Goal: Entertainment & Leisure: Consume media (video, audio)

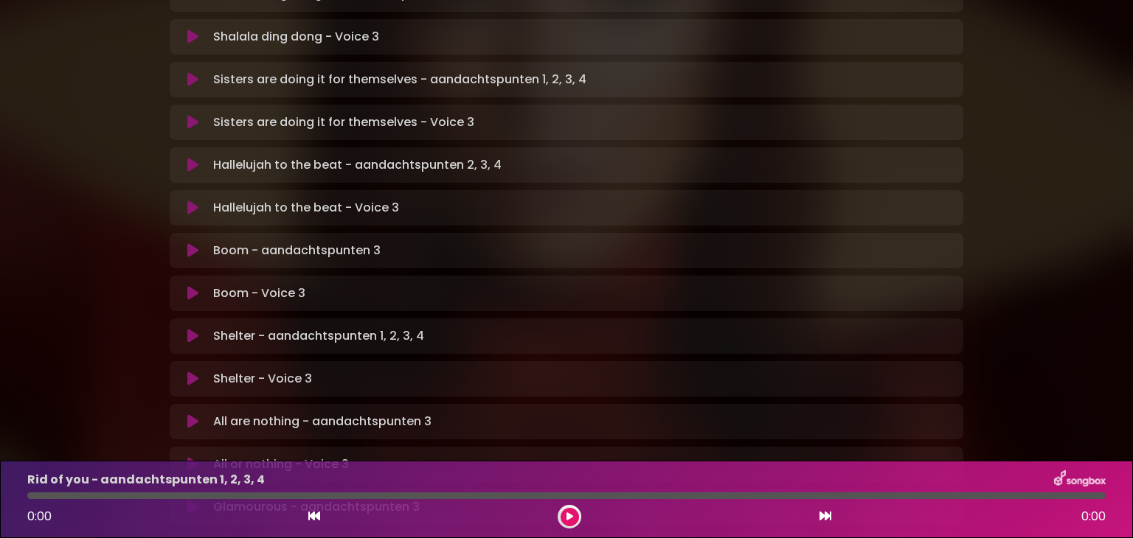
scroll to position [664, 0]
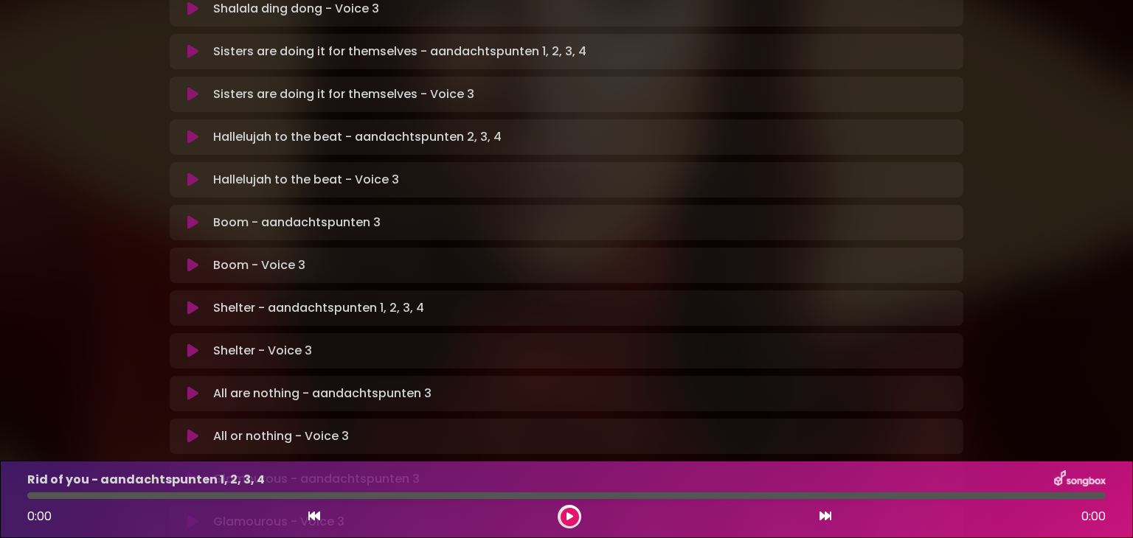
click at [189, 429] on icon at bounding box center [192, 436] width 11 height 15
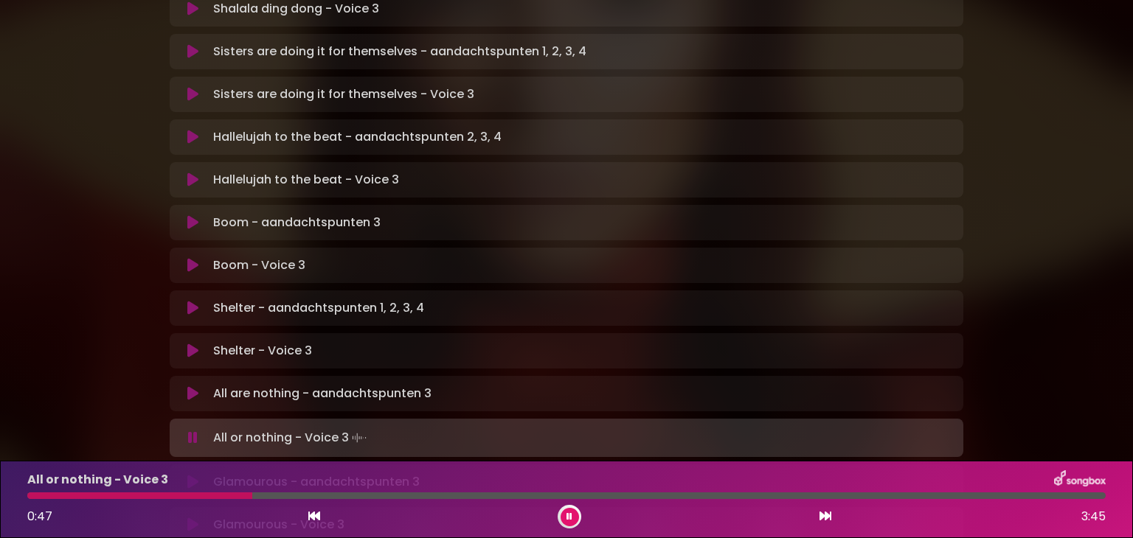
click at [569, 517] on icon at bounding box center [569, 517] width 6 height 9
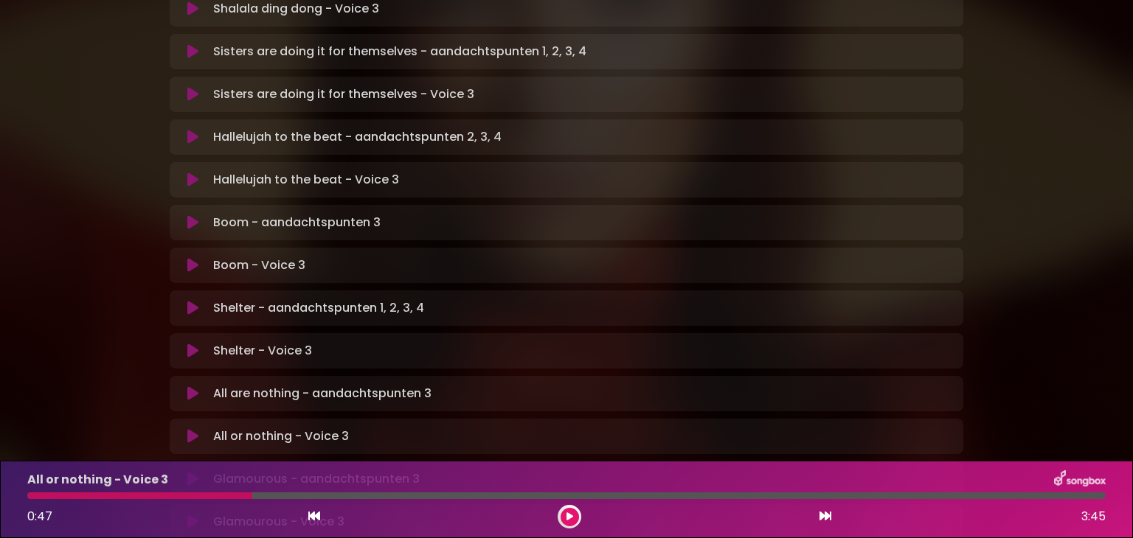
click at [193, 429] on icon at bounding box center [192, 436] width 11 height 15
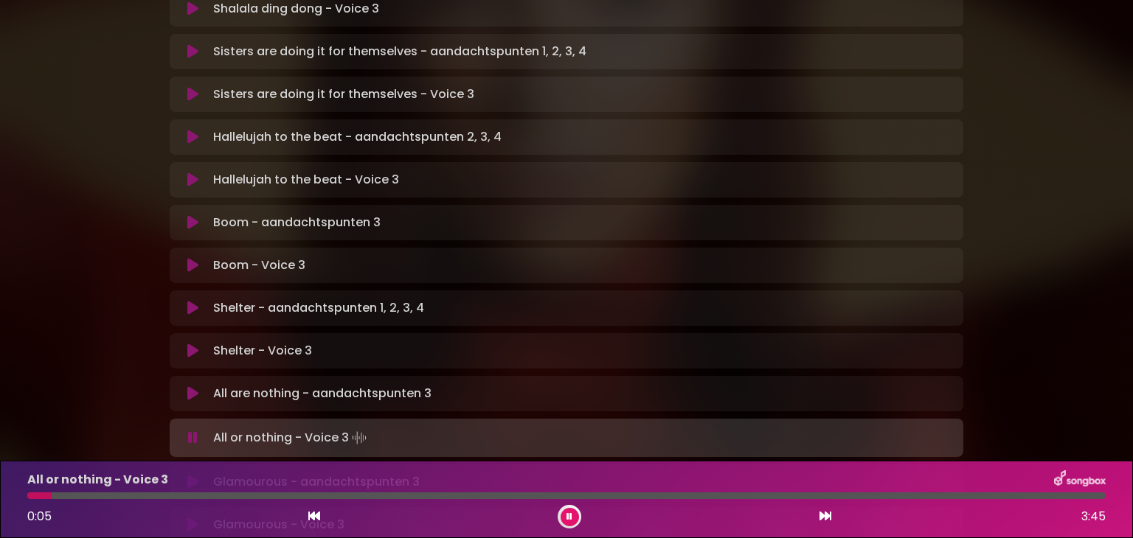
click at [52, 496] on div at bounding box center [566, 496] width 1078 height 7
click at [91, 493] on div at bounding box center [566, 496] width 1078 height 7
click at [188, 431] on icon at bounding box center [193, 438] width 10 height 15
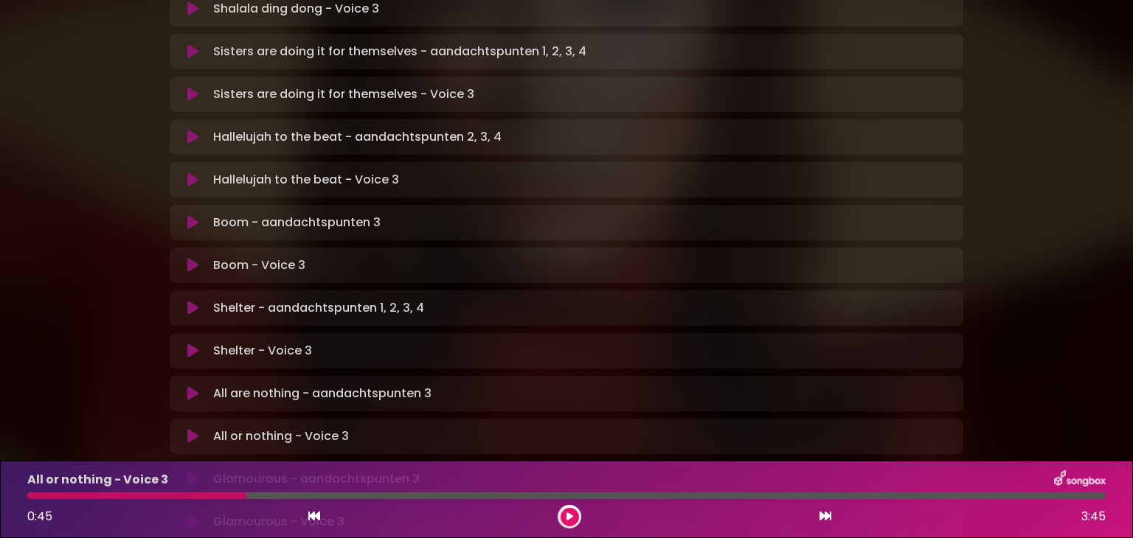
click at [193, 429] on icon at bounding box center [192, 436] width 11 height 15
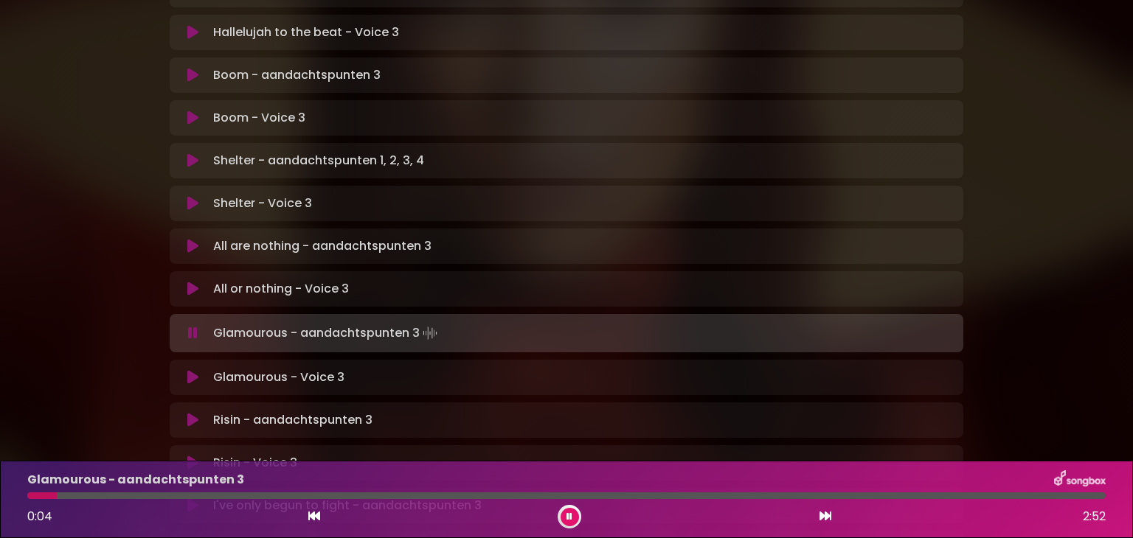
scroll to position [885, 0]
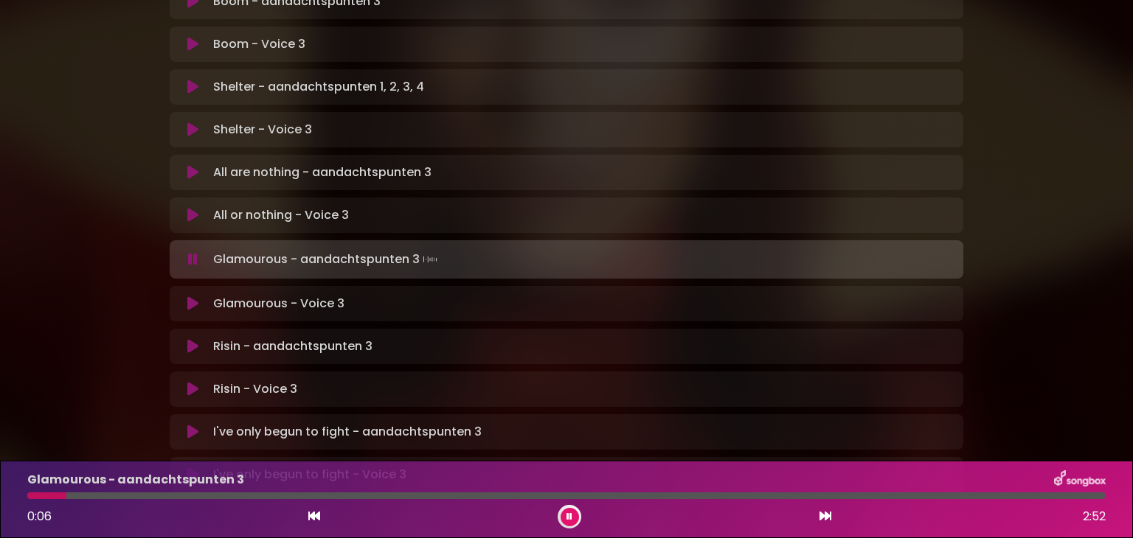
click at [570, 521] on icon at bounding box center [569, 517] width 6 height 9
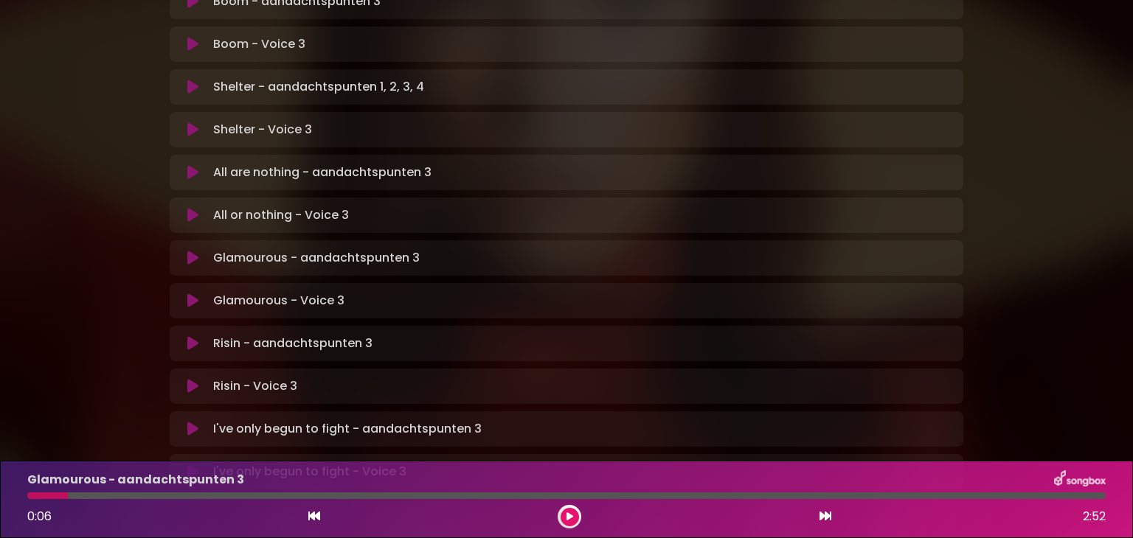
click at [570, 521] on icon at bounding box center [569, 517] width 7 height 9
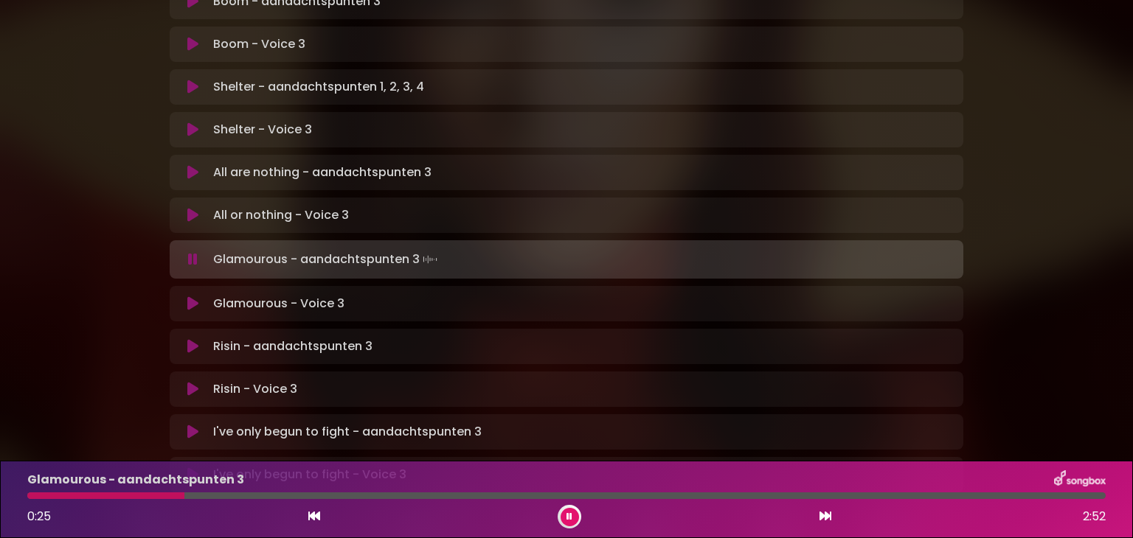
click at [570, 521] on icon at bounding box center [569, 517] width 6 height 9
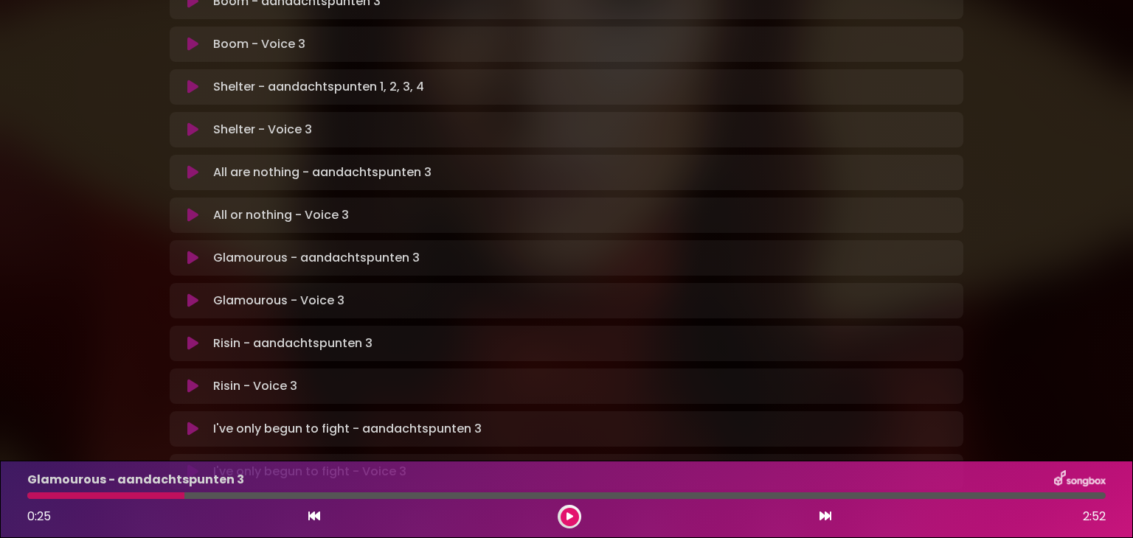
click at [570, 521] on icon at bounding box center [569, 517] width 7 height 9
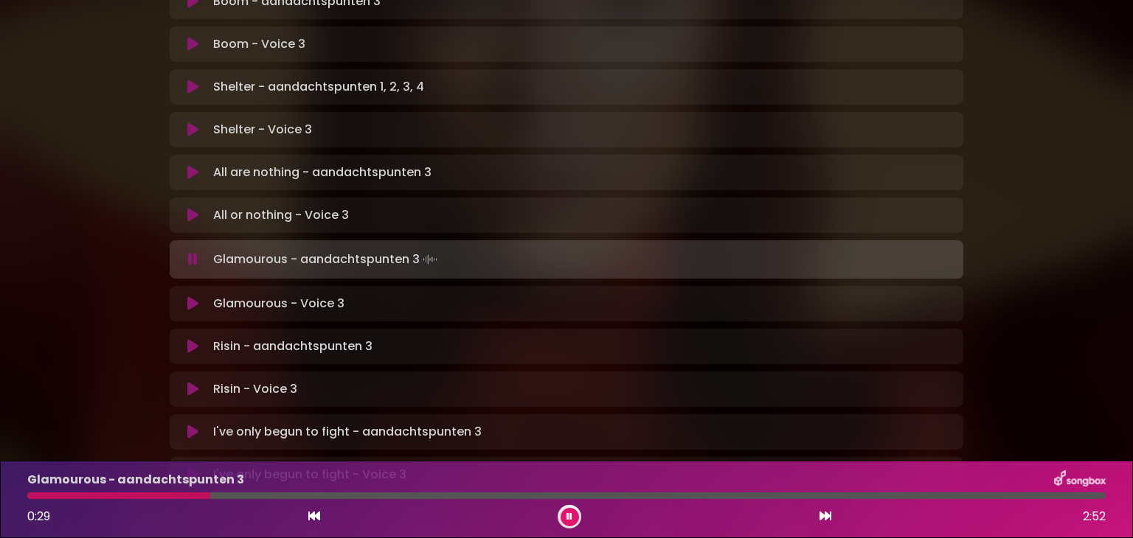
click at [570, 521] on icon at bounding box center [569, 517] width 6 height 9
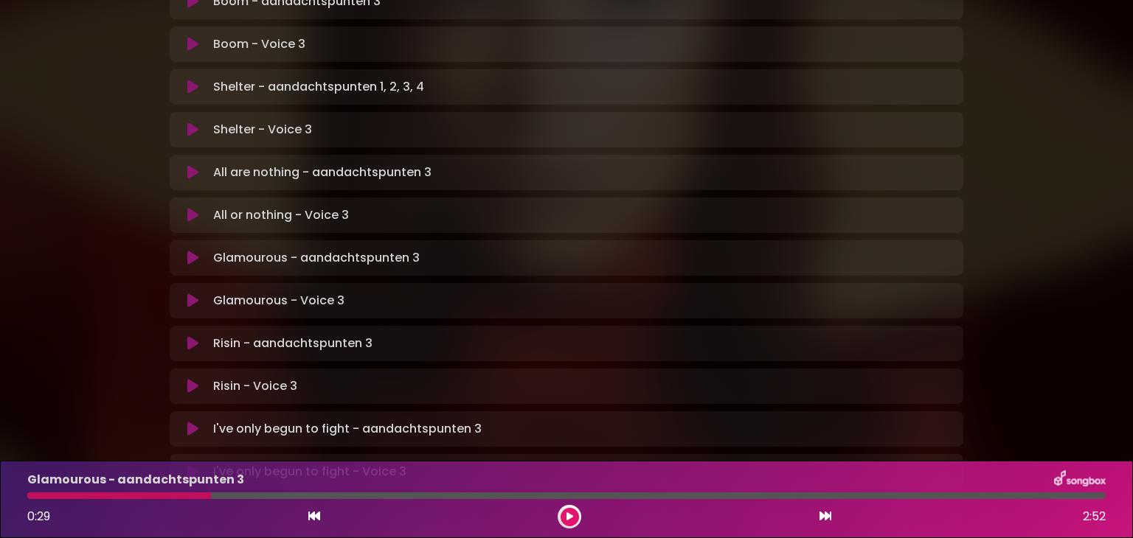
click at [570, 521] on icon at bounding box center [569, 517] width 7 height 9
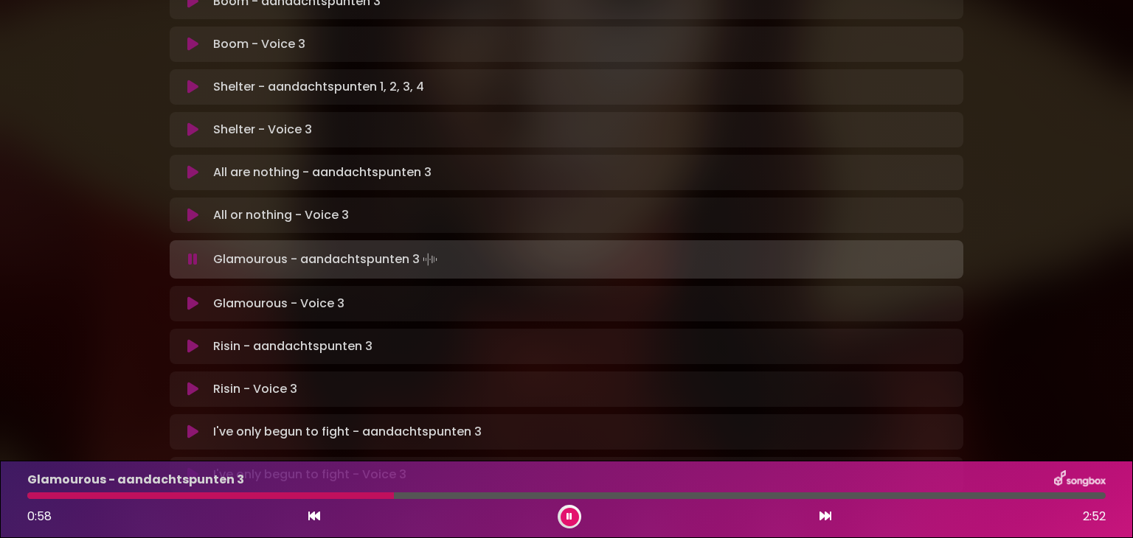
click at [570, 521] on icon at bounding box center [569, 517] width 6 height 9
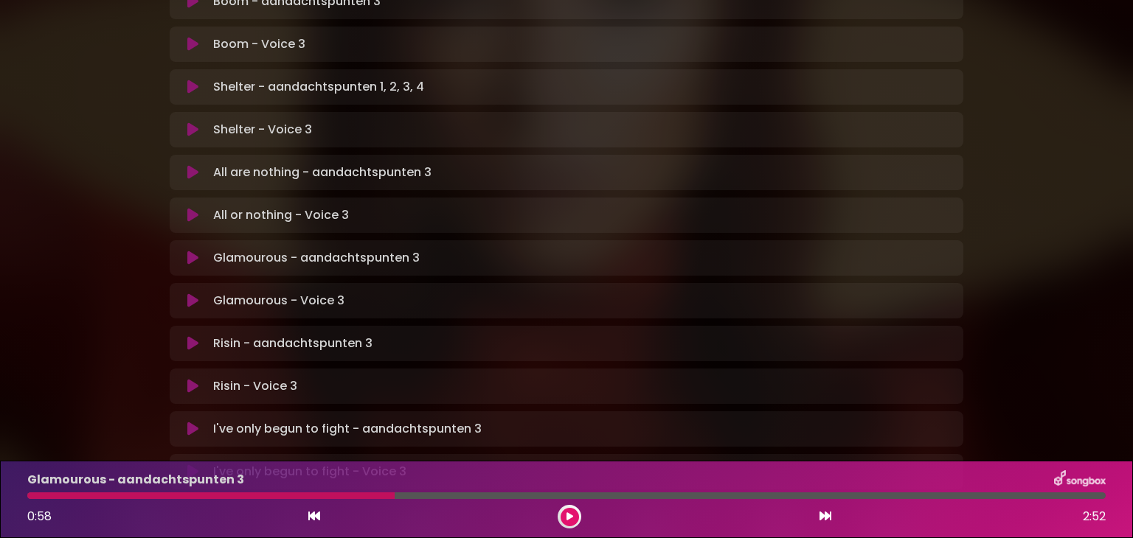
click at [570, 521] on icon at bounding box center [569, 517] width 7 height 9
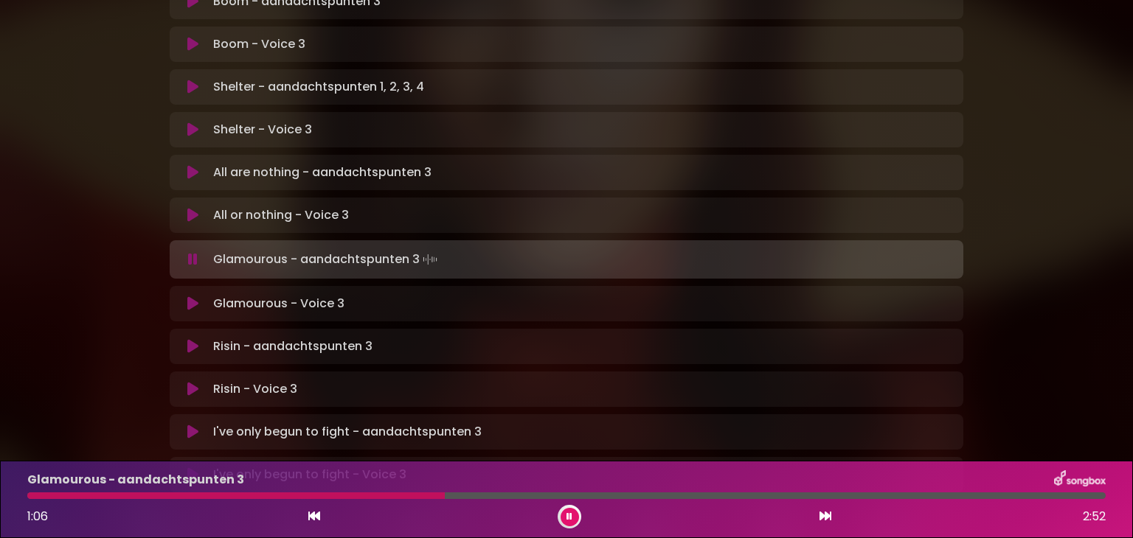
click at [390, 494] on div at bounding box center [235, 496] width 417 height 7
click at [375, 496] on div at bounding box center [220, 496] width 386 height 7
click at [572, 520] on icon at bounding box center [569, 517] width 6 height 9
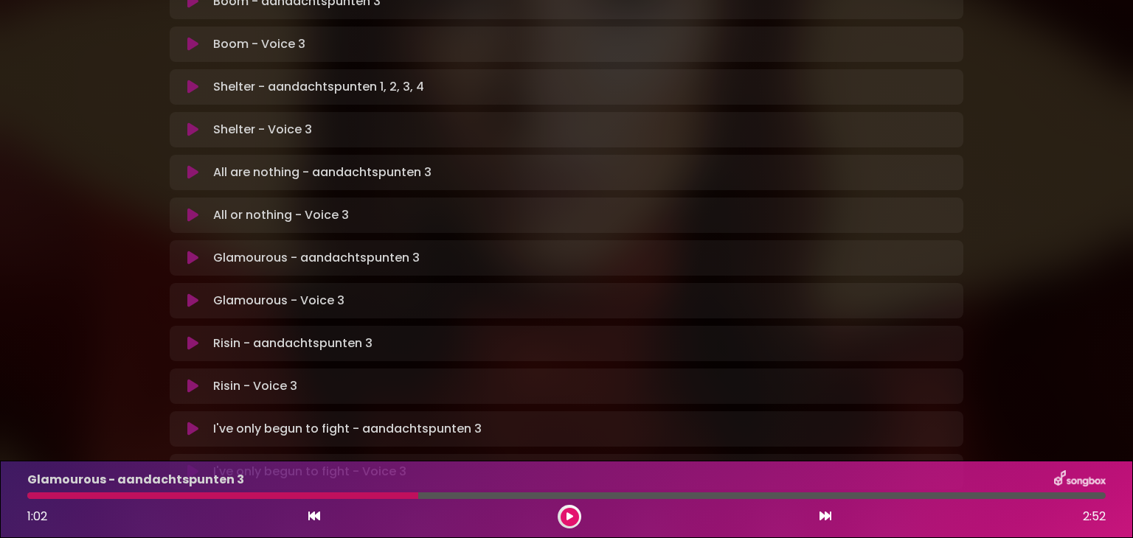
click at [572, 520] on icon at bounding box center [569, 517] width 7 height 9
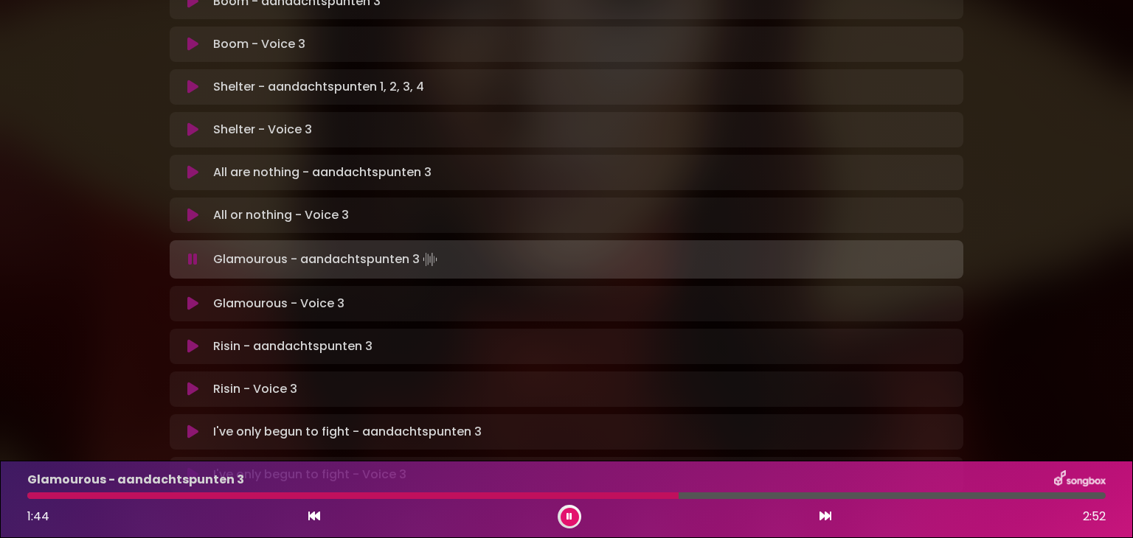
click at [602, 494] on div at bounding box center [352, 496] width 651 height 7
click at [576, 518] on button at bounding box center [569, 517] width 18 height 18
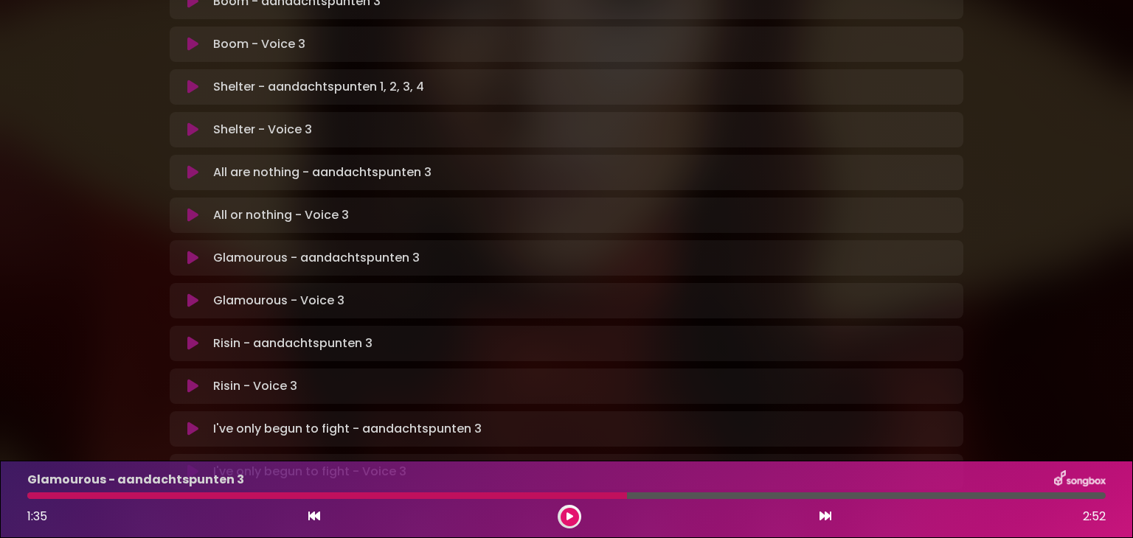
click at [540, 494] on div at bounding box center [327, 496] width 600 height 7
click at [540, 496] on div at bounding box center [327, 496] width 600 height 7
click at [564, 516] on button at bounding box center [569, 517] width 18 height 18
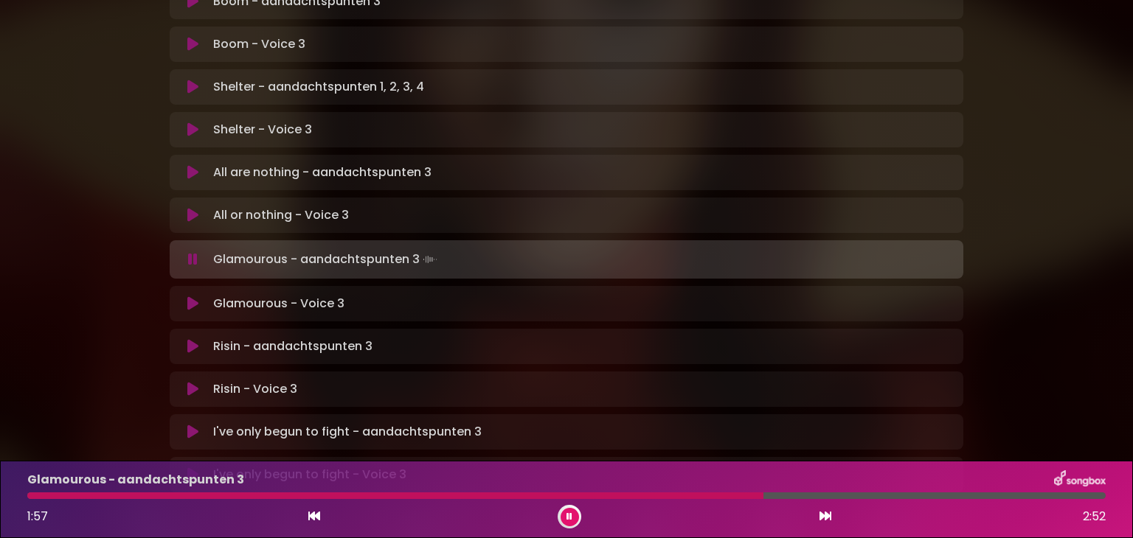
click at [565, 514] on button at bounding box center [569, 517] width 18 height 18
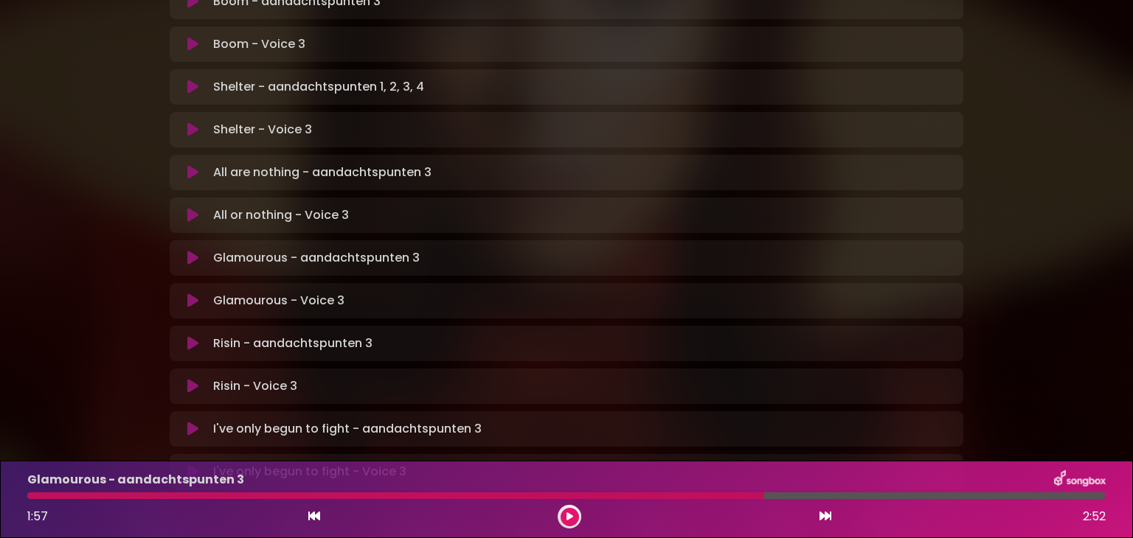
click at [574, 520] on button at bounding box center [569, 517] width 18 height 18
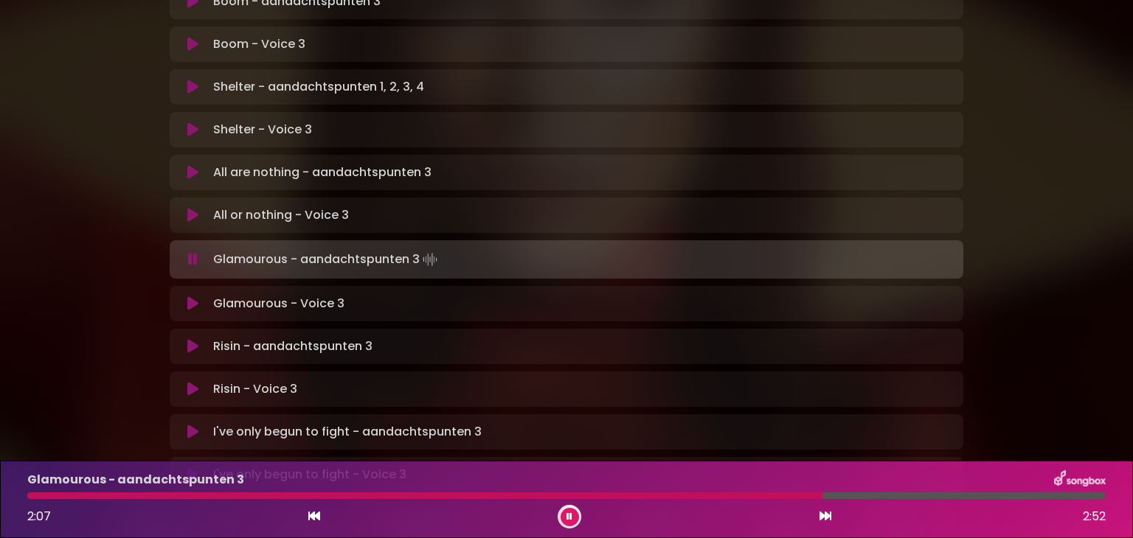
click at [574, 520] on button at bounding box center [569, 517] width 18 height 18
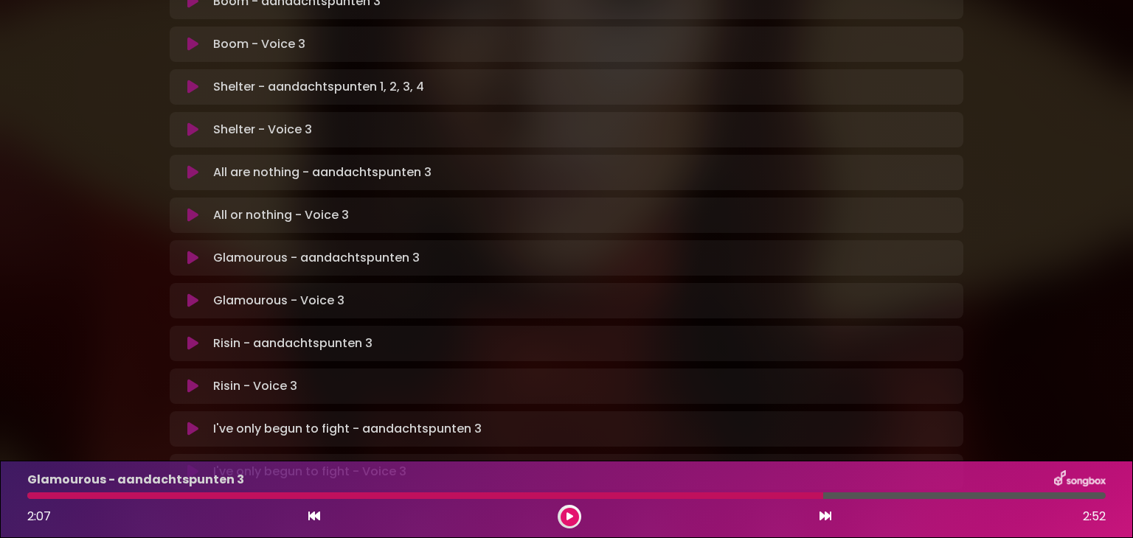
click at [574, 520] on button at bounding box center [569, 517] width 18 height 18
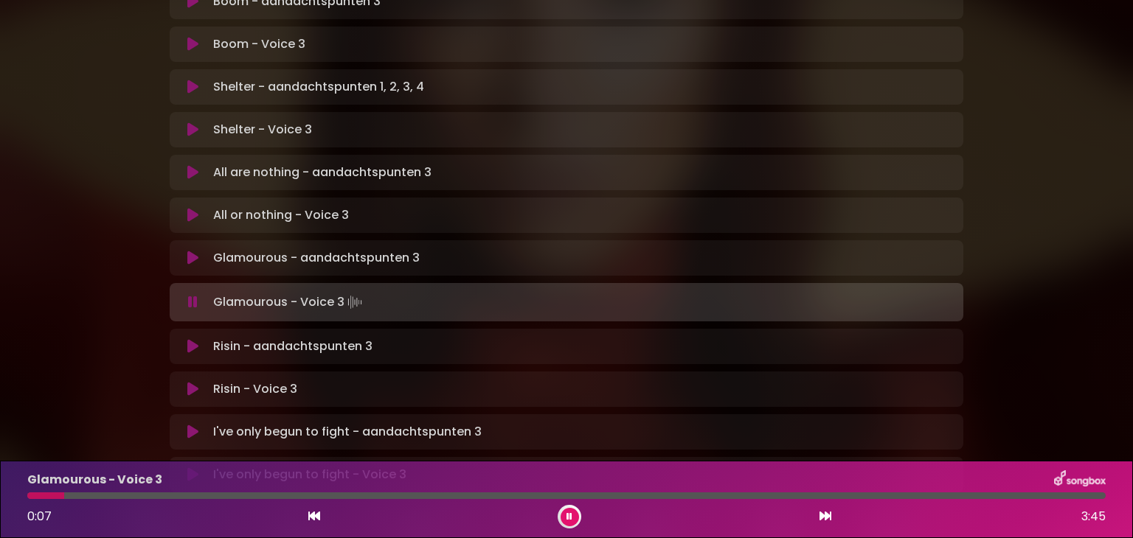
click at [566, 522] on button at bounding box center [569, 517] width 18 height 18
